Goal: Task Accomplishment & Management: Complete application form

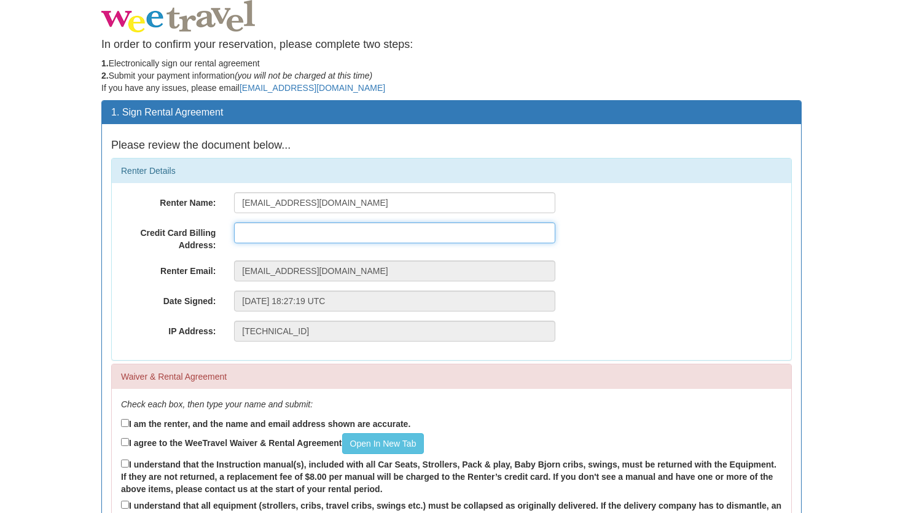
click at [274, 237] on input "text" at bounding box center [394, 232] width 321 height 21
type input "407-"
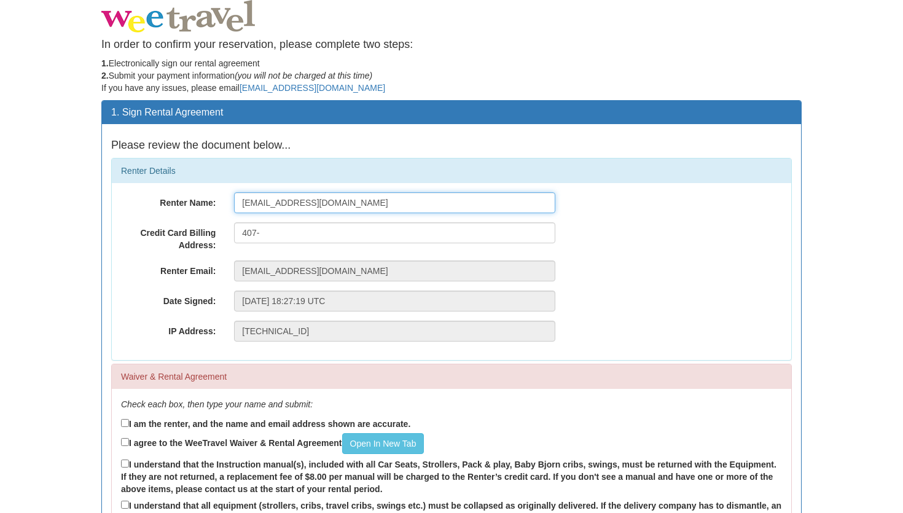
type input "Laura Donatelli"
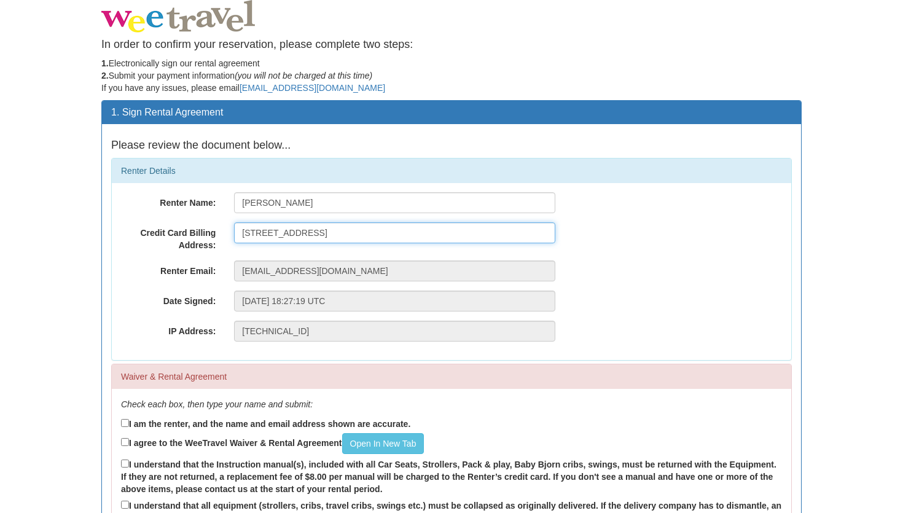
type input "407-500 Waterfront Drive"
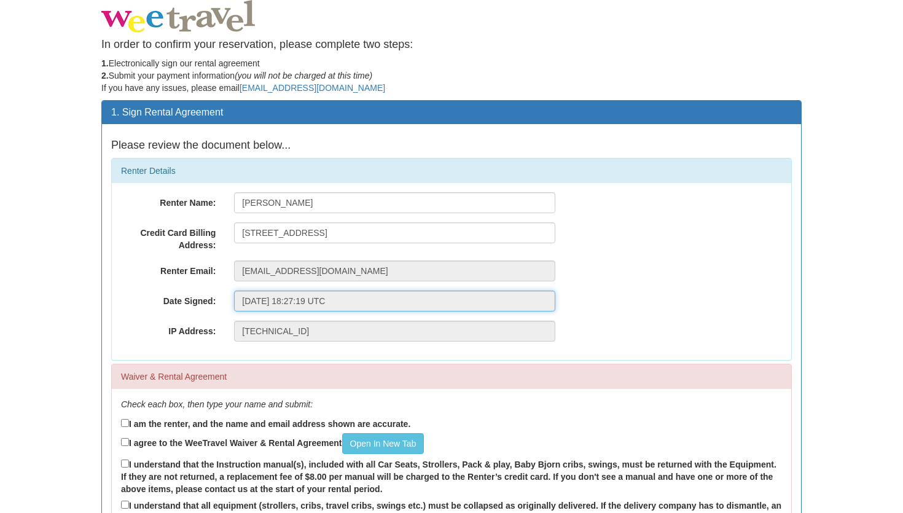
drag, startPoint x: 383, startPoint y: 302, endPoint x: 238, endPoint y: 300, distance: 145.6
click at [238, 300] on input "Friday, 12-Sep-2025 18:27:19 UTC" at bounding box center [394, 301] width 321 height 21
click at [418, 300] on input "Friday, 12-Sep-2025 18:27:19 UTC" at bounding box center [394, 301] width 321 height 21
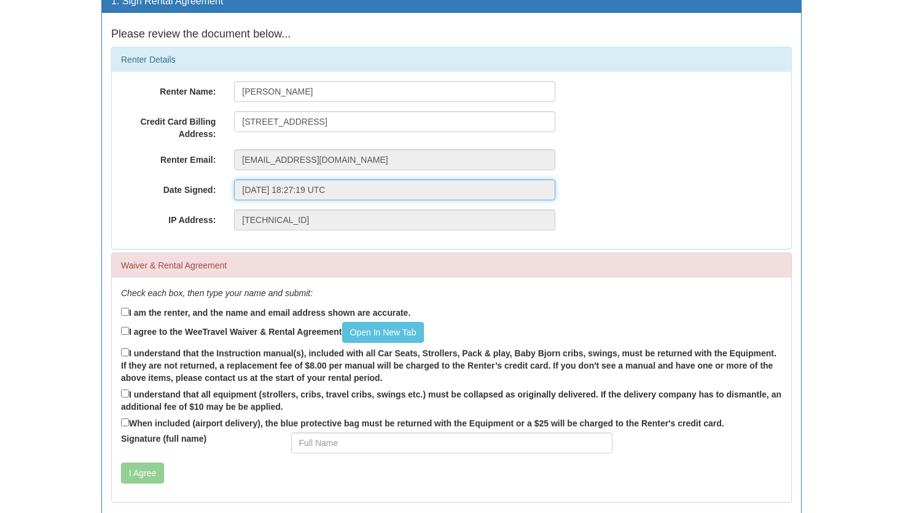
scroll to position [112, 0]
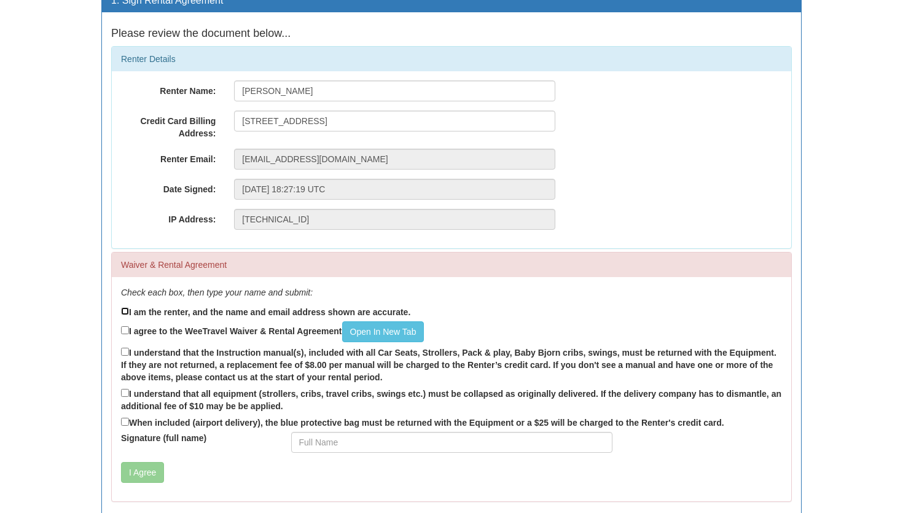
click at [123, 315] on input "I am the renter, and the name and email address shown are accurate." at bounding box center [125, 311] width 8 height 8
checkbox input "true"
click at [125, 327] on input "I agree to the WeeTravel Waiver & Rental Agreement Open In New Tab" at bounding box center [125, 330] width 8 height 8
checkbox input "true"
click at [405, 336] on link "Open In New Tab" at bounding box center [383, 331] width 82 height 21
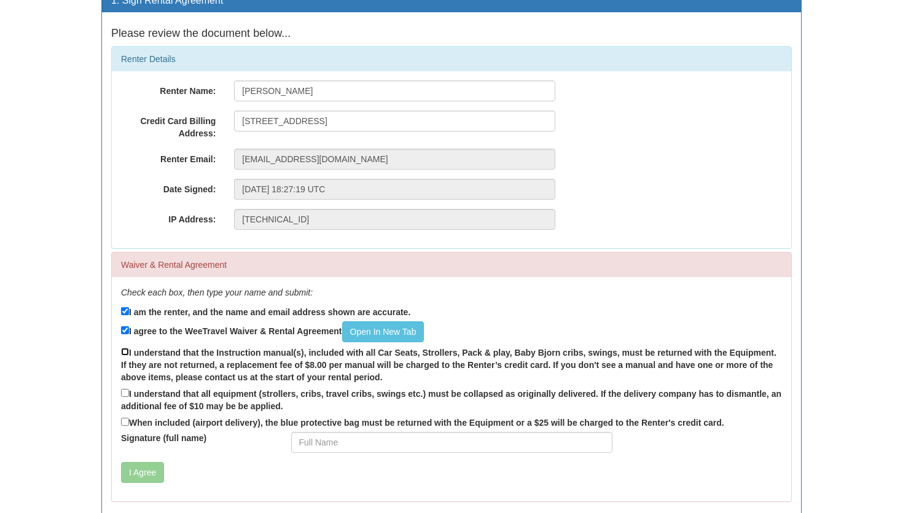
click at [125, 351] on input "I understand that the Instruction manual(s), included with all Car Seats, Strol…" at bounding box center [125, 352] width 8 height 8
checkbox input "true"
click at [128, 391] on input "I understand that all equipment (strollers, cribs, travel cribs, swings etc.) m…" at bounding box center [125, 393] width 8 height 8
checkbox input "true"
click at [367, 439] on input "Signature (full name)" at bounding box center [451, 442] width 321 height 21
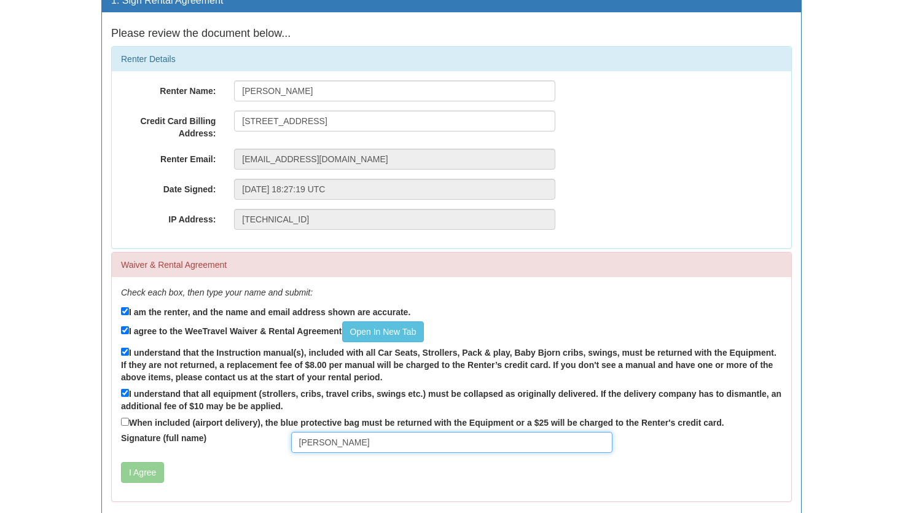
type input "Laura Jean Donatelli"
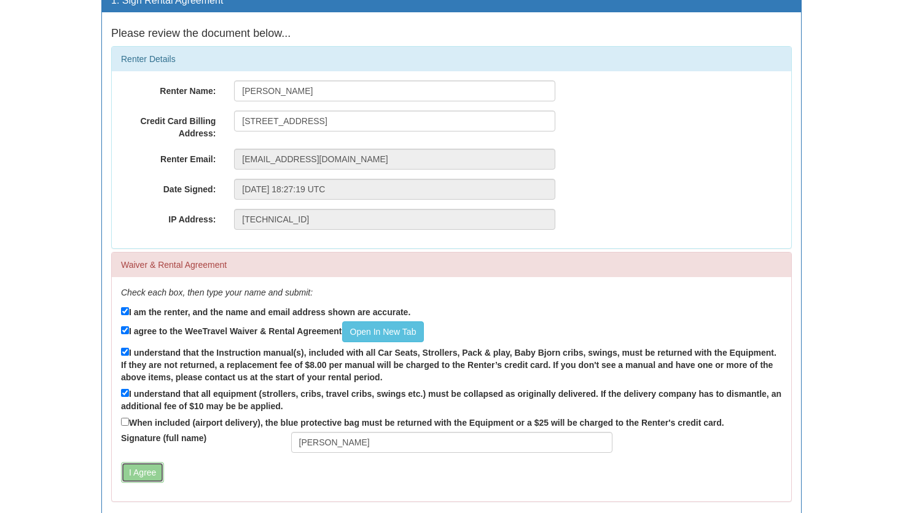
click at [136, 468] on button "I Agree" at bounding box center [142, 472] width 43 height 21
click at [122, 419] on input "When included (airport delivery), the blue protective bag must be returned with…" at bounding box center [125, 422] width 8 height 8
checkbox input "true"
click at [144, 471] on button "I Agree" at bounding box center [142, 472] width 43 height 21
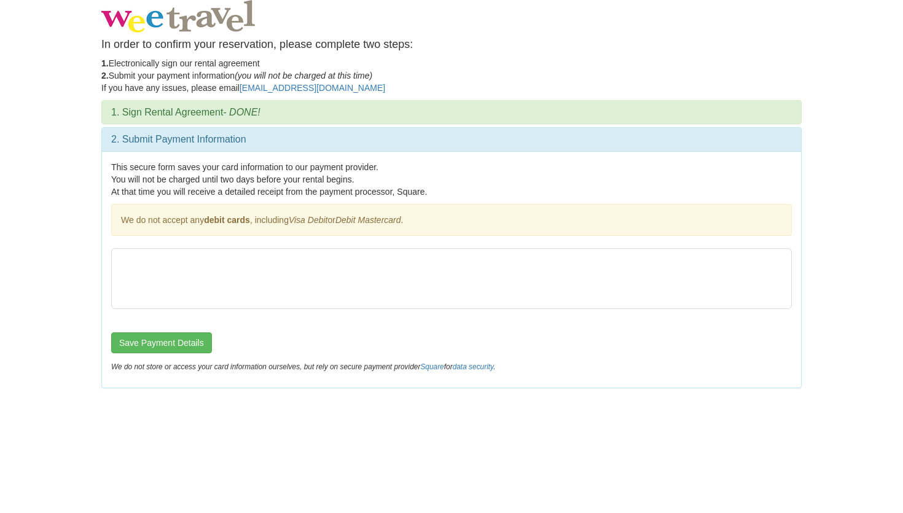
scroll to position [0, 0]
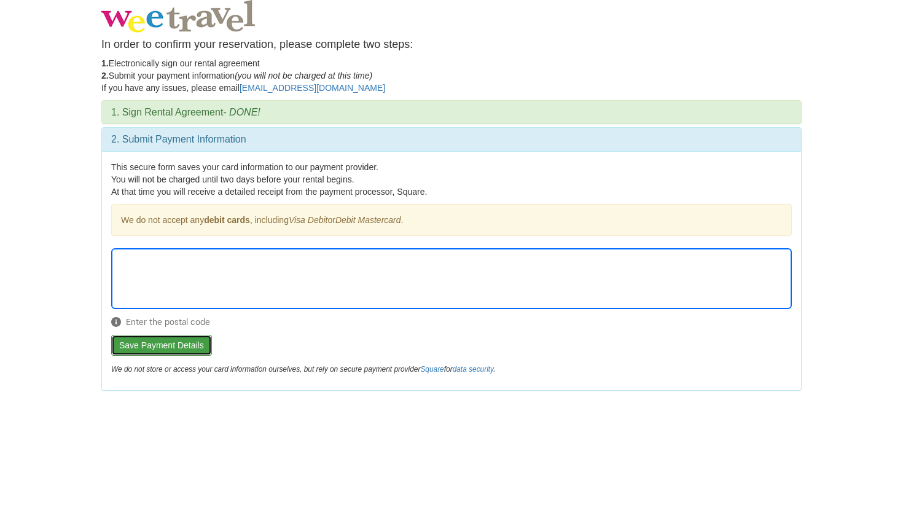
click at [184, 347] on button "Save Payment Details" at bounding box center [161, 345] width 101 height 21
